Goal: Information Seeking & Learning: Learn about a topic

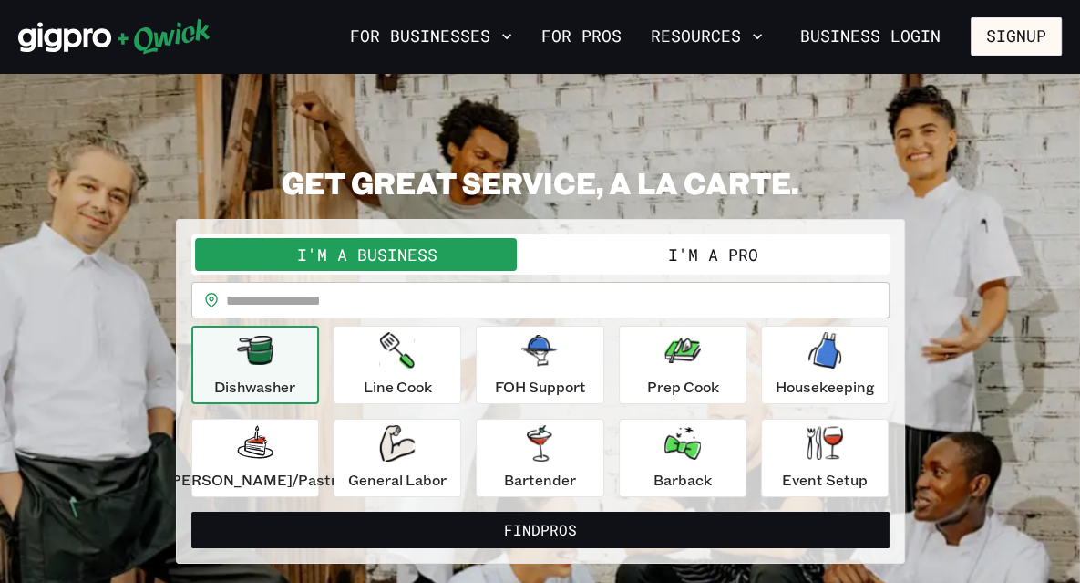
scroll to position [43, 0]
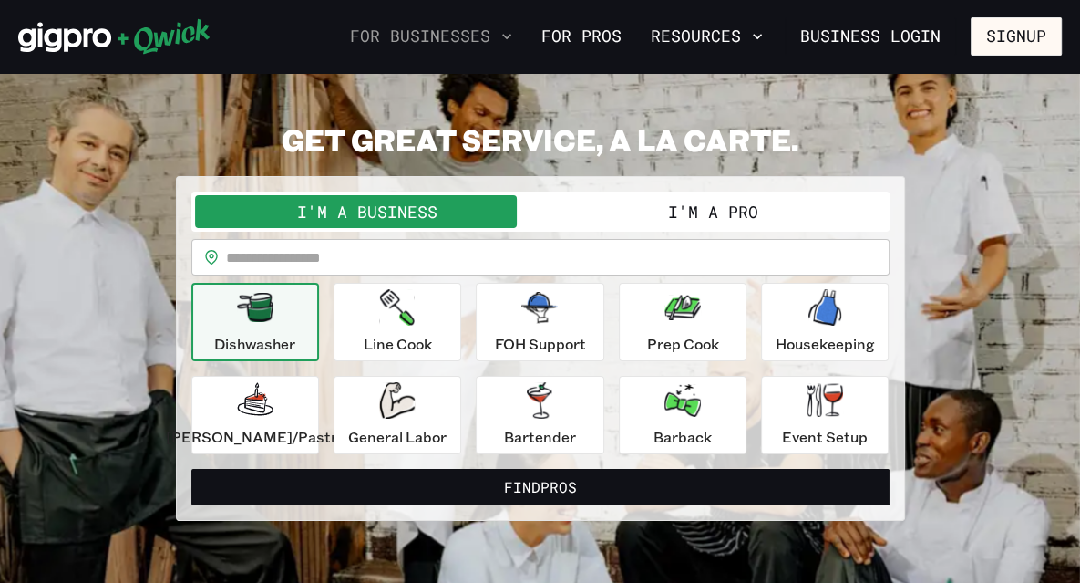
click at [512, 36] on icon "button" at bounding box center [506, 36] width 9 height 5
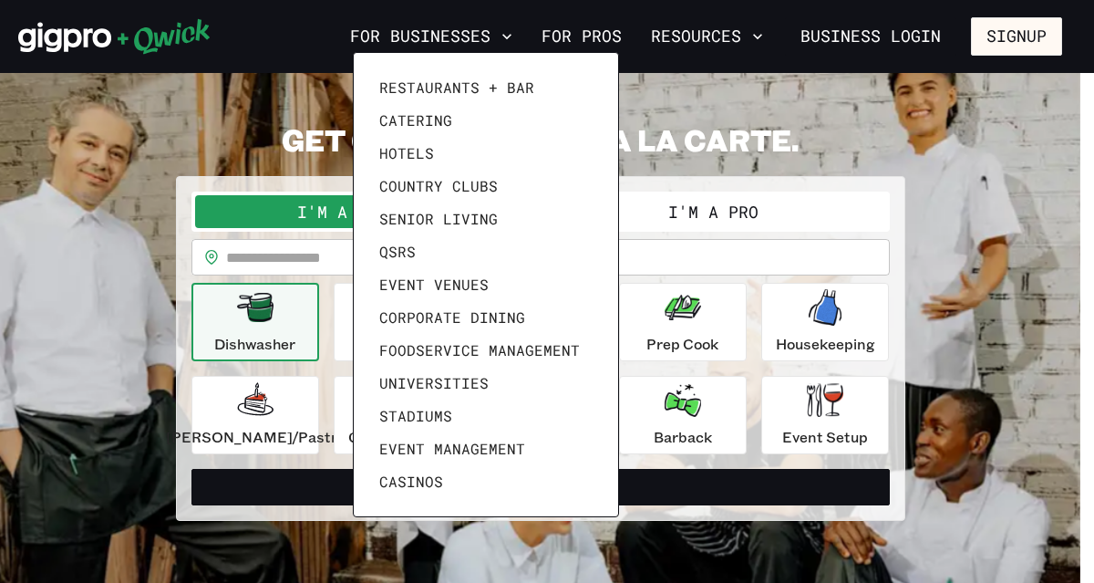
click at [760, 32] on div at bounding box center [547, 291] width 1094 height 583
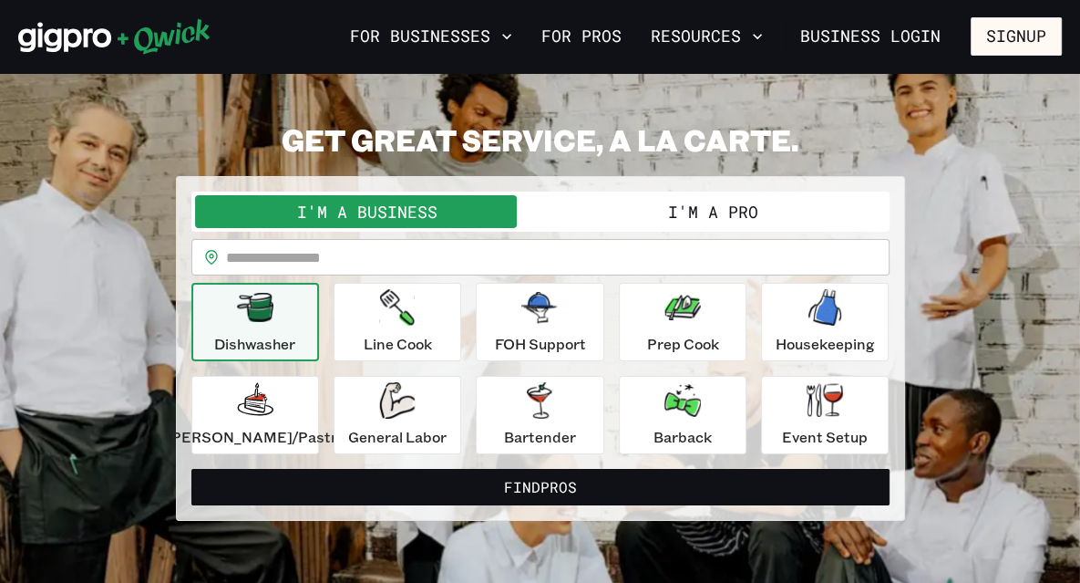
click at [760, 32] on icon "button" at bounding box center [758, 36] width 18 height 18
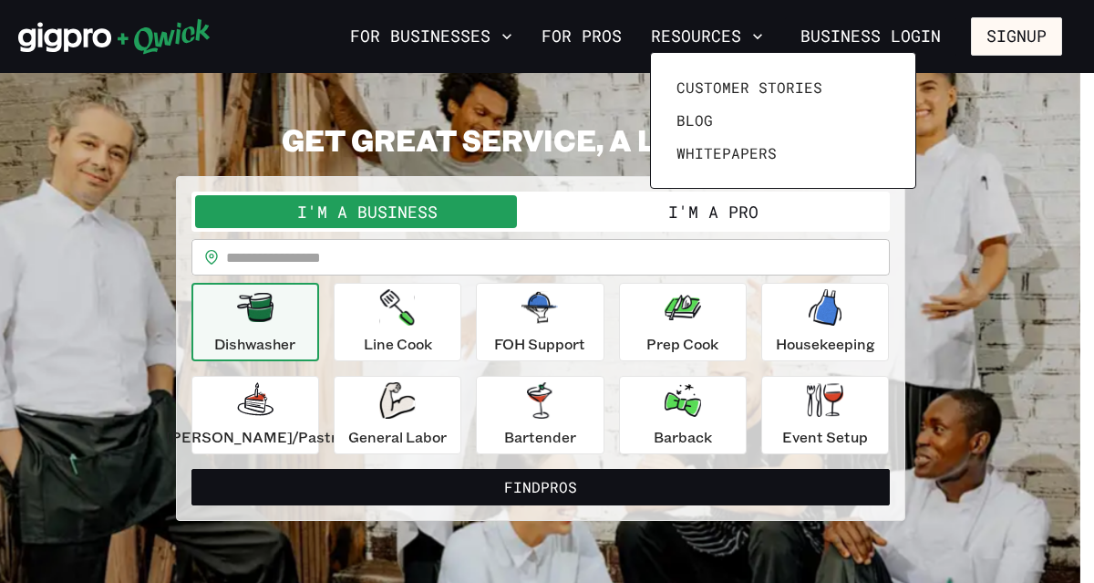
click at [605, 109] on div at bounding box center [547, 291] width 1094 height 583
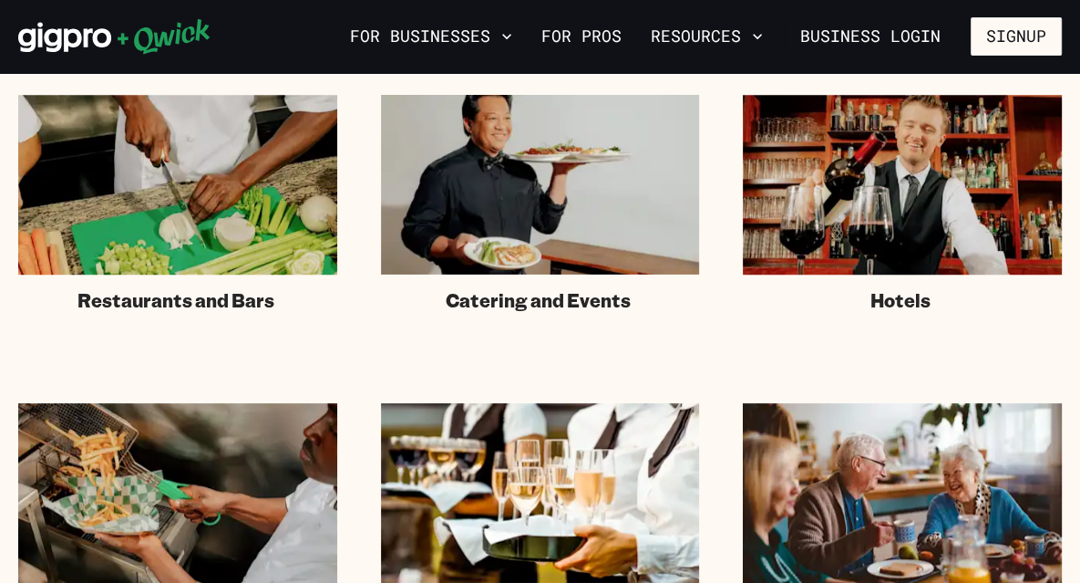
scroll to position [1188, 0]
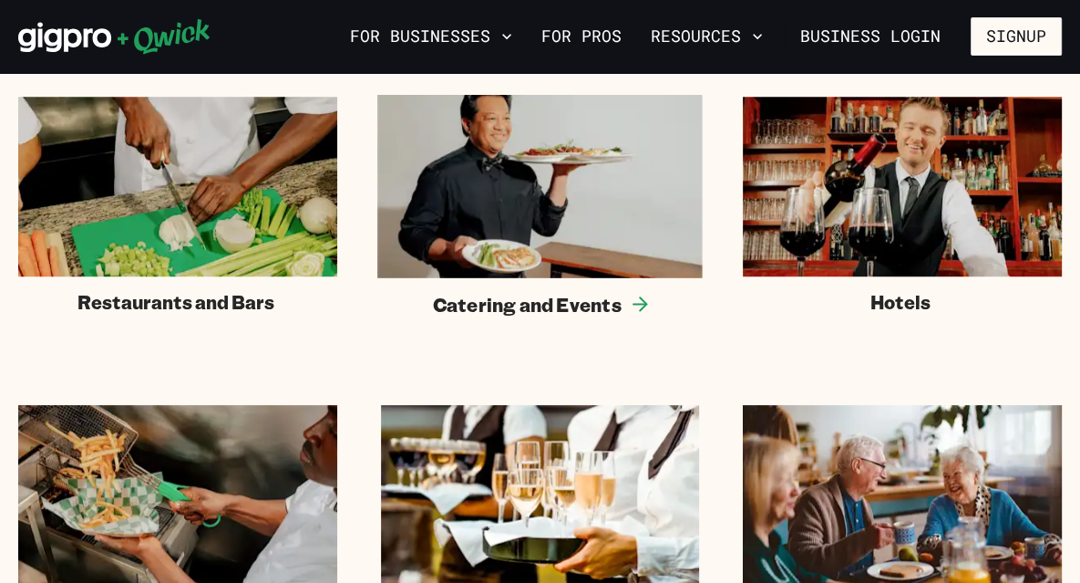
click at [520, 169] on img at bounding box center [540, 186] width 326 height 183
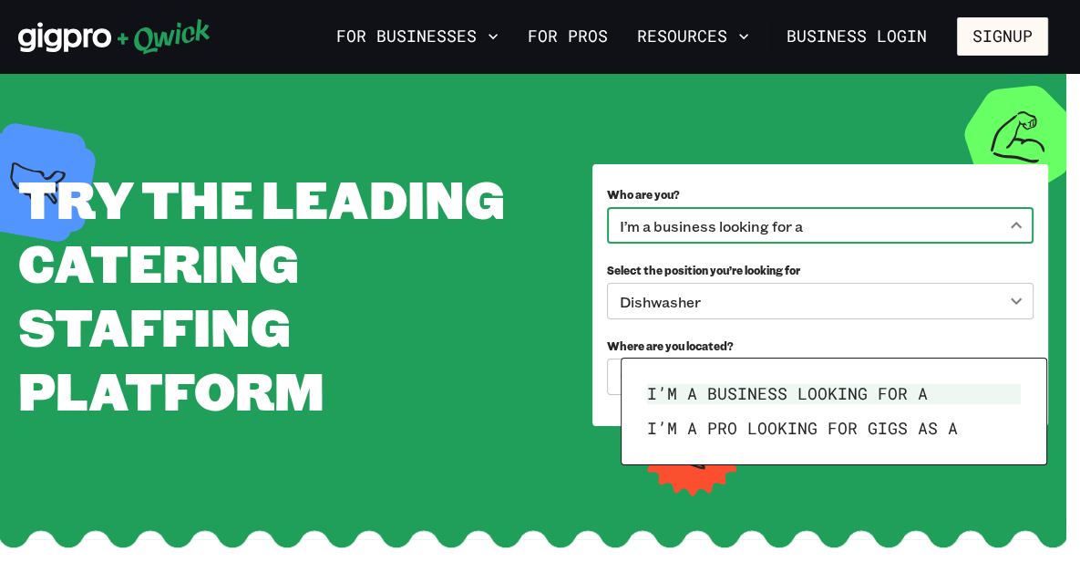
click at [1022, 346] on body "**********" at bounding box center [540, 291] width 1080 height 583
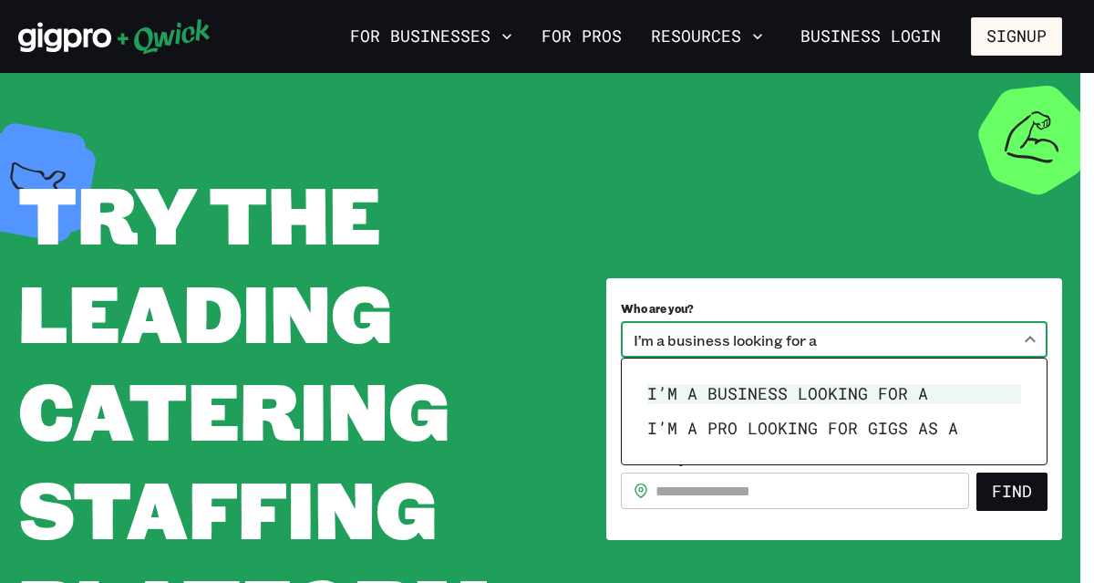
click at [770, 286] on div at bounding box center [547, 291] width 1094 height 583
